Goal: Use online tool/utility: Utilize a website feature to perform a specific function

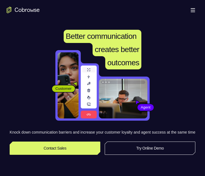
scroll to position [28, 0]
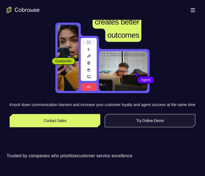
click at [153, 63] on link "Try Online Demo" at bounding box center [150, 120] width 91 height 13
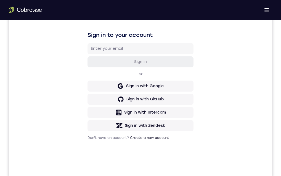
scroll to position [28, 0]
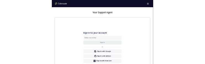
scroll to position [83, 0]
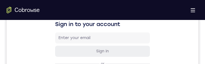
scroll to position [276, 0]
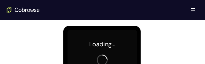
scroll to position [358, 0]
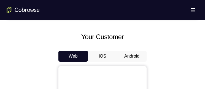
scroll to position [248, 0]
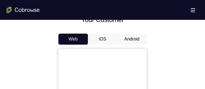
click at [134, 38] on button "Android" at bounding box center [131, 39] width 29 height 11
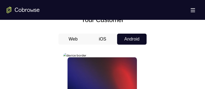
scroll to position [0, 0]
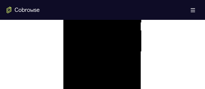
scroll to position [386, 0]
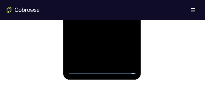
scroll to position [303, 0]
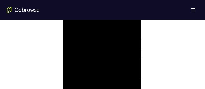
click at [82, 43] on div at bounding box center [101, 79] width 69 height 154
click at [100, 89] on div at bounding box center [101, 79] width 69 height 154
click at [96, 52] on div at bounding box center [101, 24] width 69 height 154
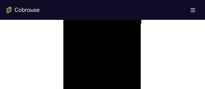
click at [101, 54] on div at bounding box center [101, 24] width 69 height 154
drag, startPoint x: 102, startPoint y: 42, endPoint x: 106, endPoint y: 20, distance: 22.2
click at [103, 21] on div at bounding box center [101, 24] width 69 height 154
click at [99, 44] on div at bounding box center [101, 24] width 69 height 154
click at [100, 45] on div at bounding box center [101, 24] width 69 height 154
